Goal: Transaction & Acquisition: Book appointment/travel/reservation

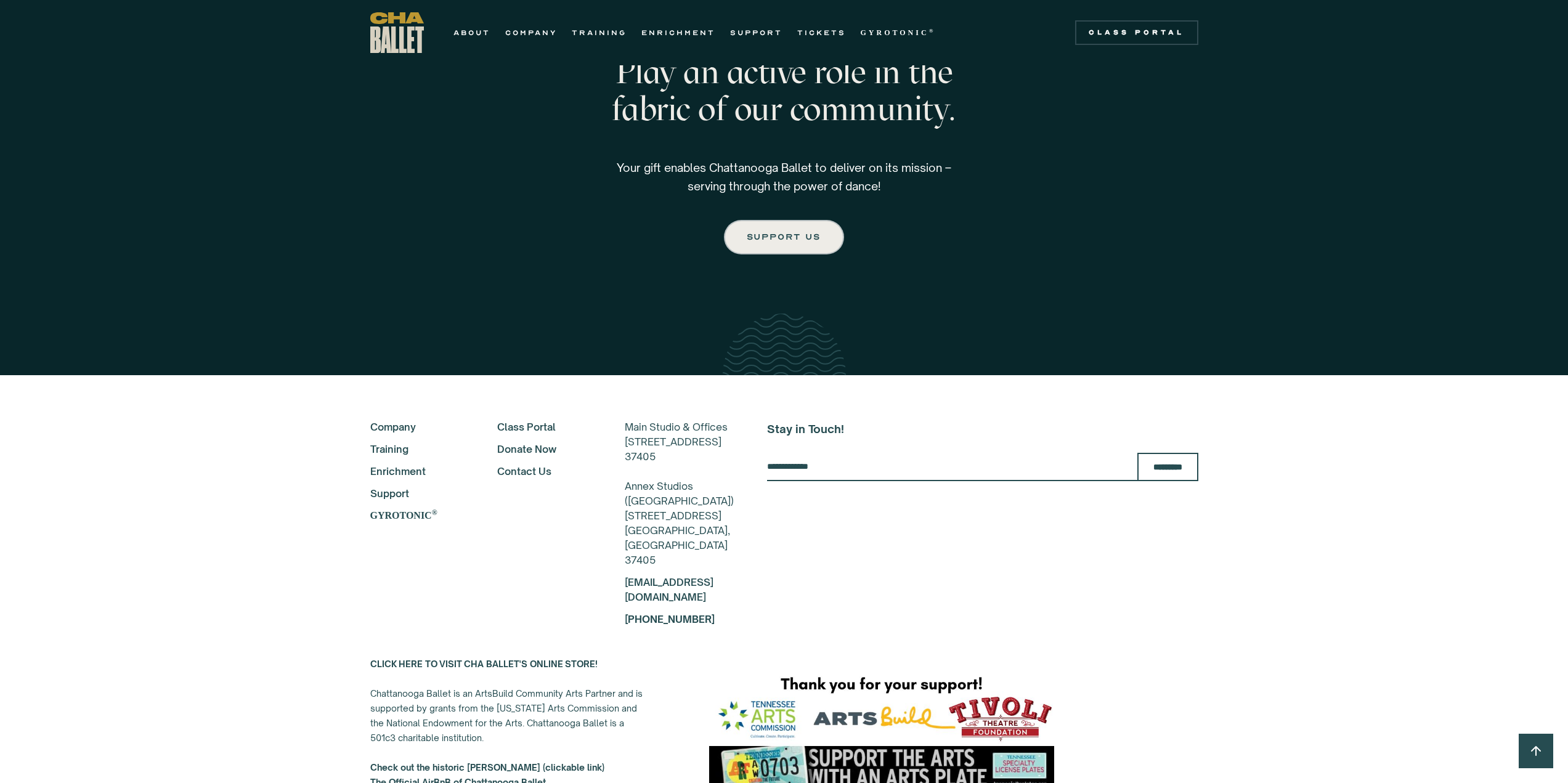
scroll to position [1998, 0]
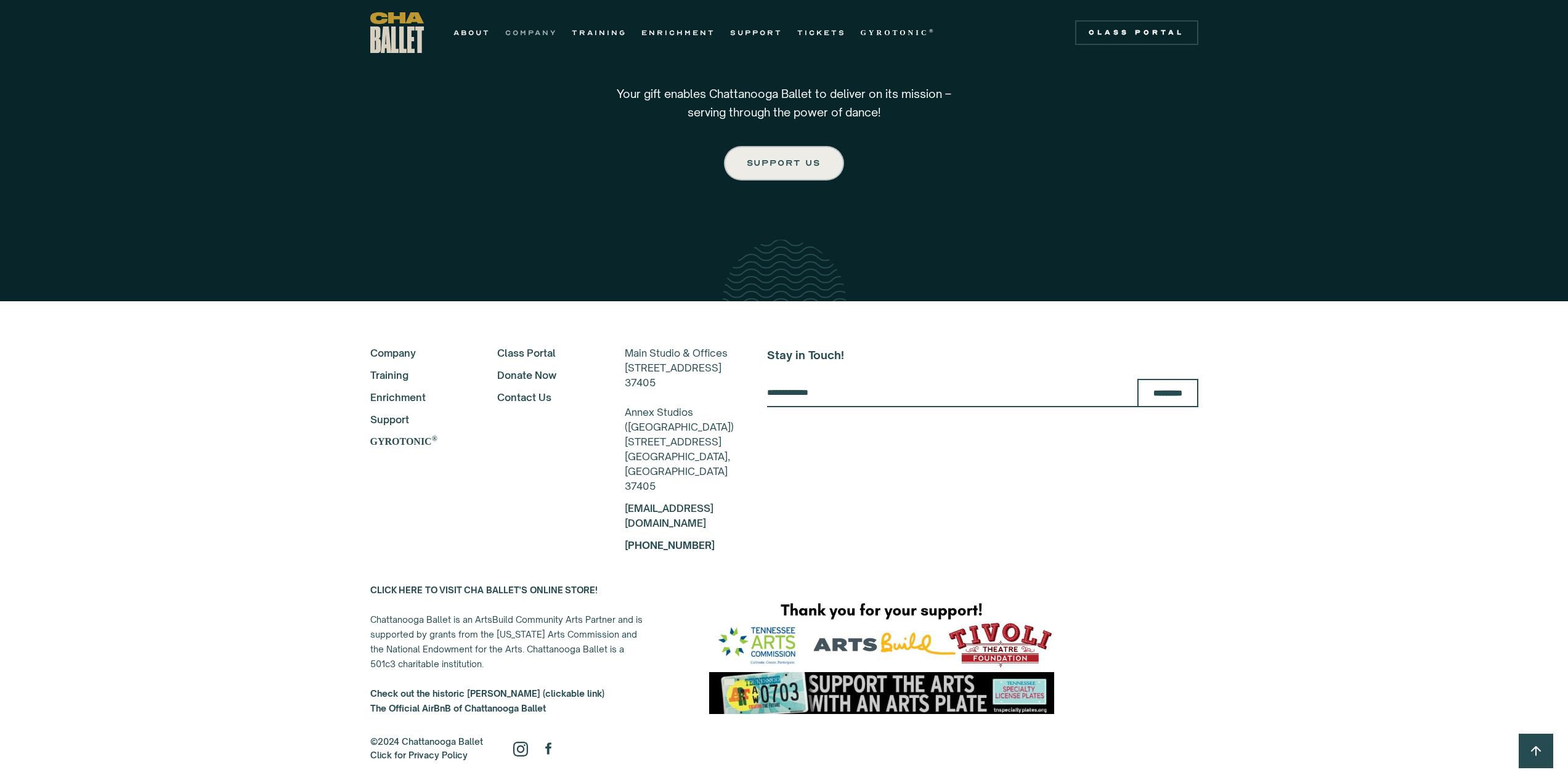
click at [540, 35] on link "COMPANY" at bounding box center [531, 33] width 52 height 15
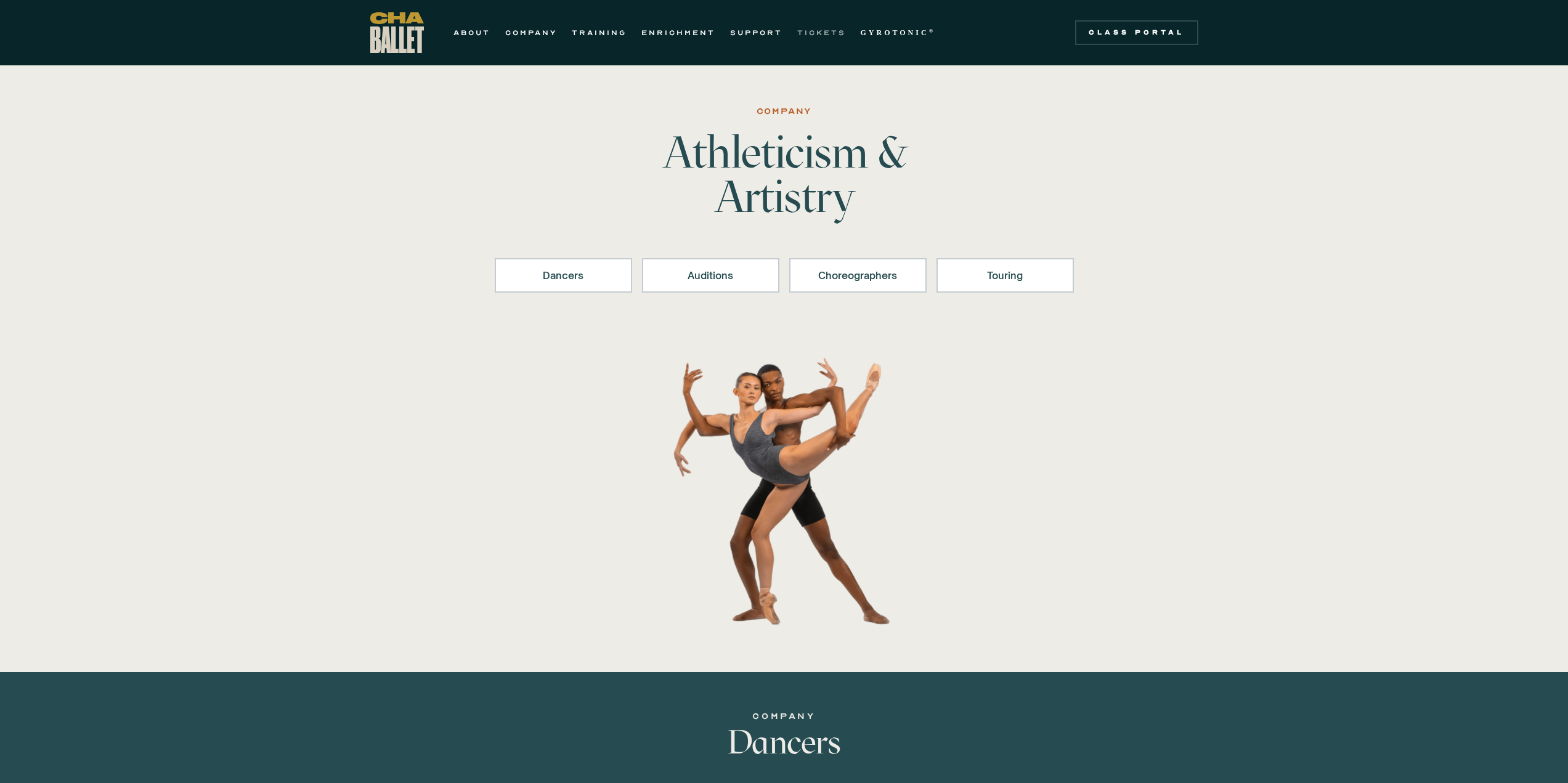
click at [822, 27] on link "TICKETS" at bounding box center [821, 33] width 49 height 15
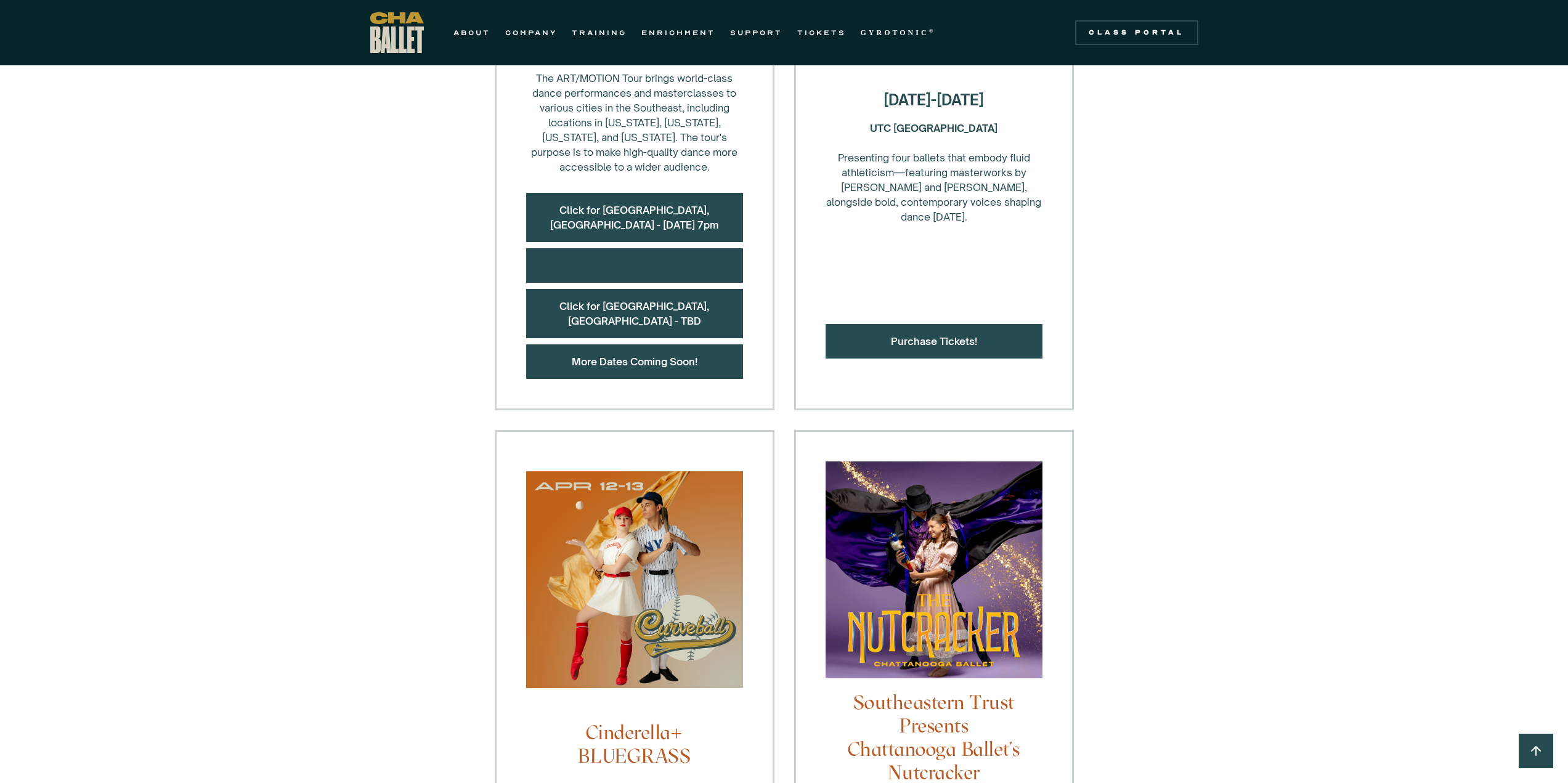
scroll to position [863, 0]
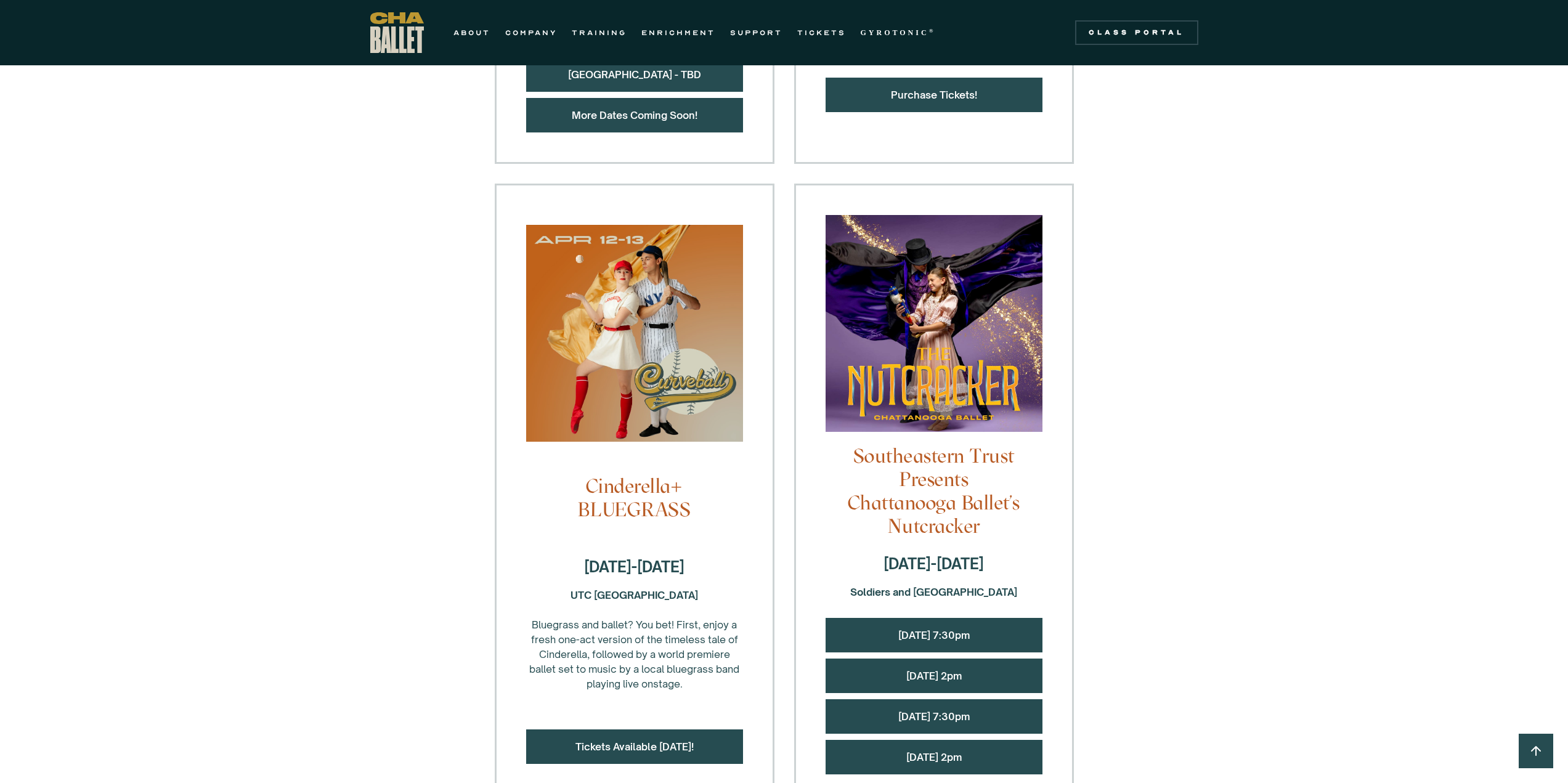
click at [998, 659] on div "Saturday, 12/13 @ 2pm" at bounding box center [933, 676] width 217 height 34
click at [945, 670] on link "Saturday, 12/13 @ 2pm" at bounding box center [934, 676] width 55 height 13
